Goal: Information Seeking & Learning: Learn about a topic

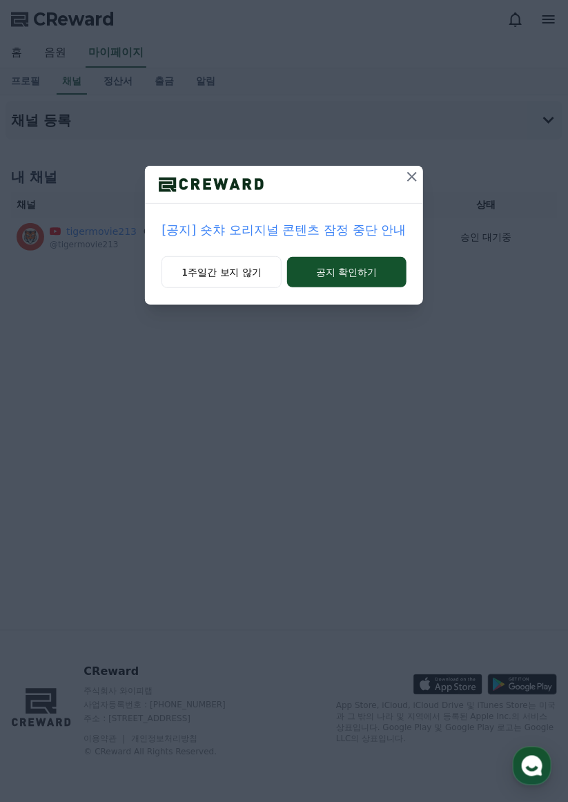
click at [322, 271] on button "공지 확인하기" at bounding box center [346, 272] width 119 height 30
click at [190, 267] on button "1주일간 보지 않기" at bounding box center [222, 272] width 120 height 32
